Goal: Find specific page/section: Find specific page/section

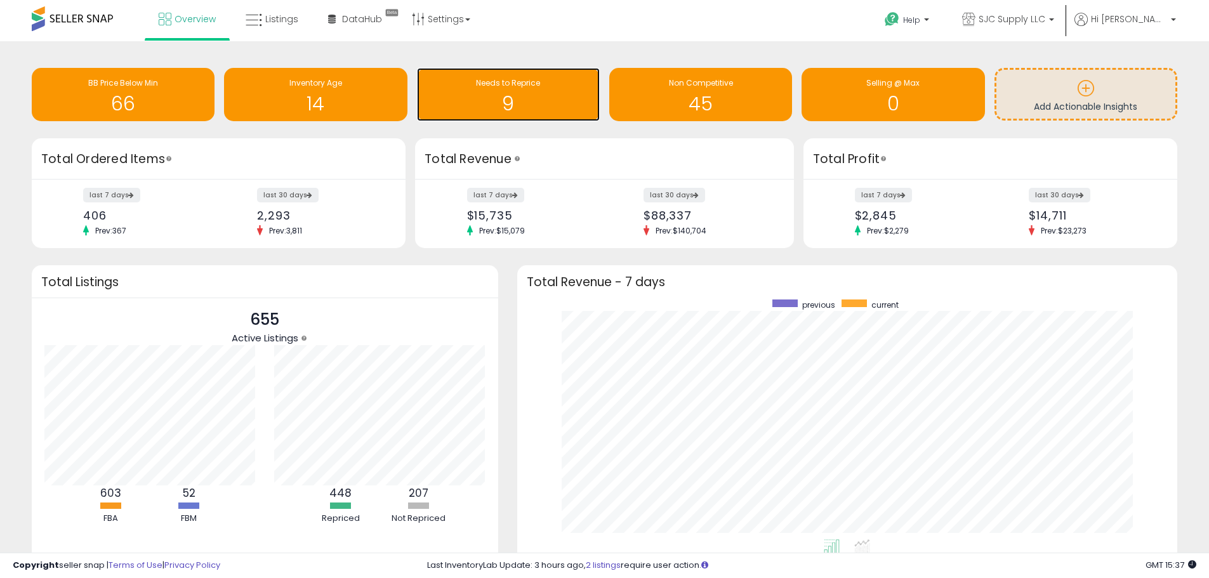
click at [504, 107] on h1 "9" at bounding box center [508, 103] width 170 height 21
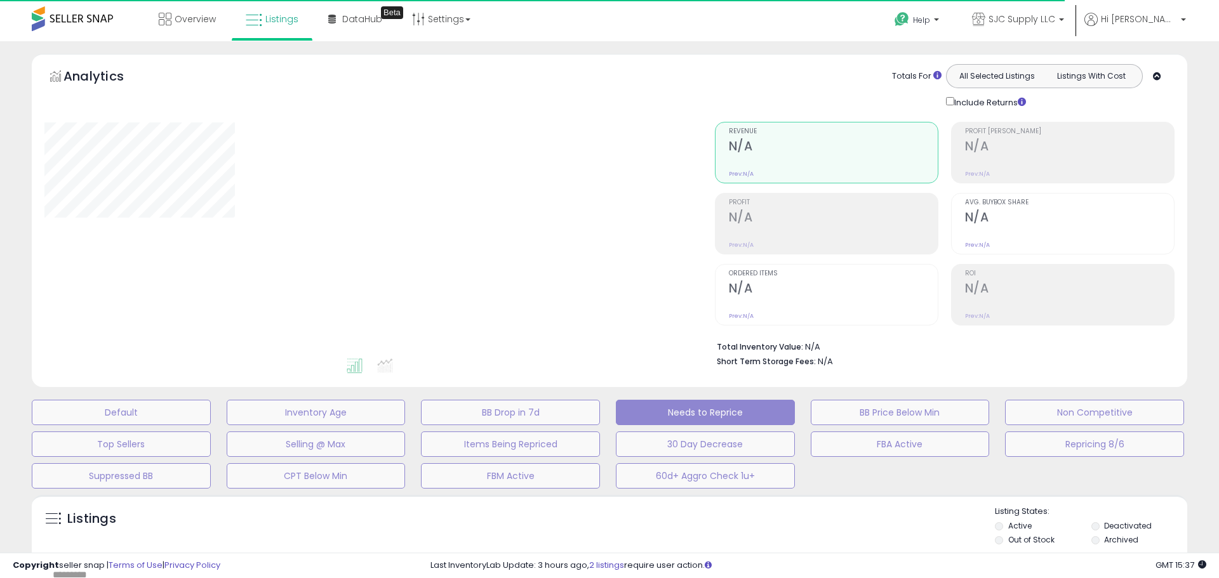
select select "**"
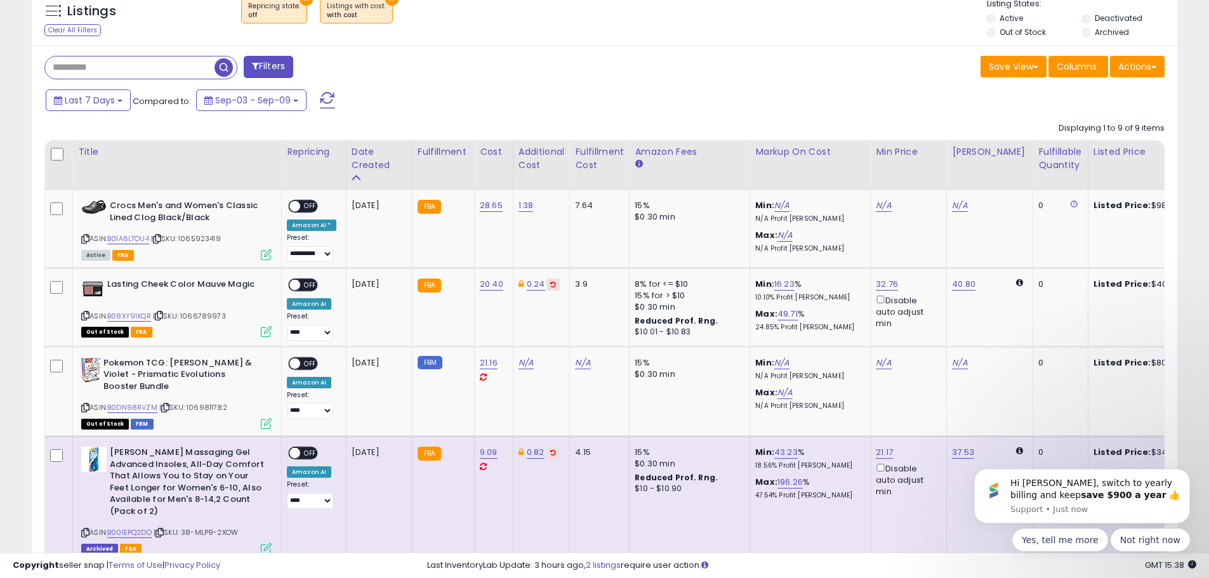
scroll to position [444, 0]
